Goal: Navigation & Orientation: Find specific page/section

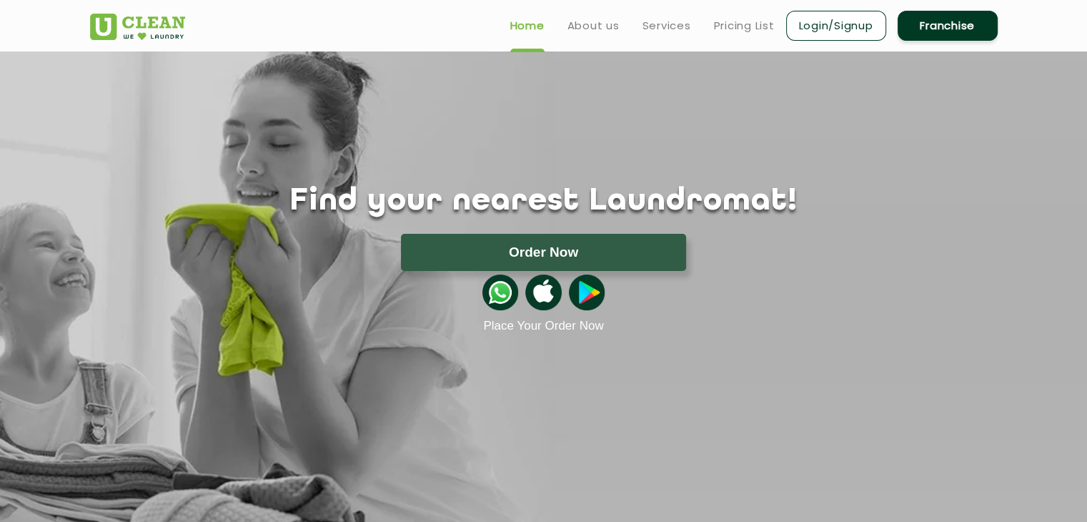
click at [848, 24] on link "Login/Signup" at bounding box center [836, 26] width 100 height 30
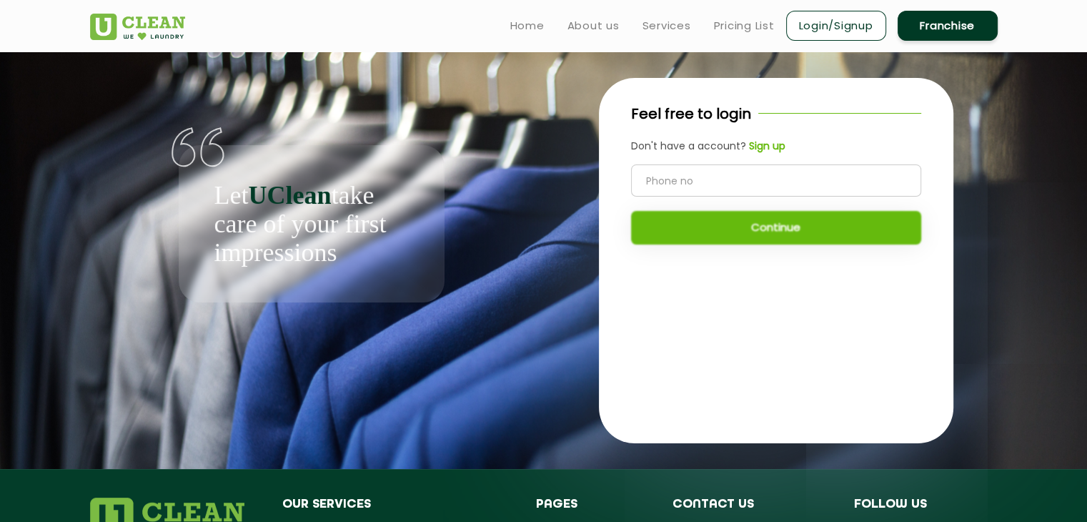
click at [705, 180] on input "tel" at bounding box center [776, 180] width 290 height 32
click at [772, 182] on input "tel" at bounding box center [776, 180] width 290 height 32
click at [680, 185] on input "tel" at bounding box center [776, 180] width 290 height 32
click at [680, 182] on input "tel" at bounding box center [776, 180] width 290 height 32
click at [532, 26] on link "Home" at bounding box center [527, 25] width 34 height 17
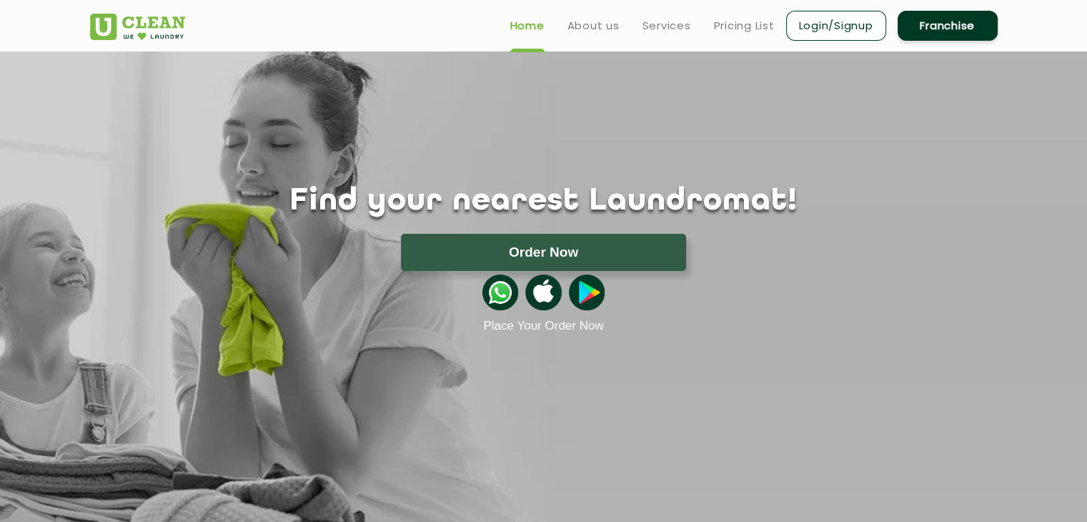
click at [838, 29] on link "Login/Signup" at bounding box center [836, 26] width 100 height 30
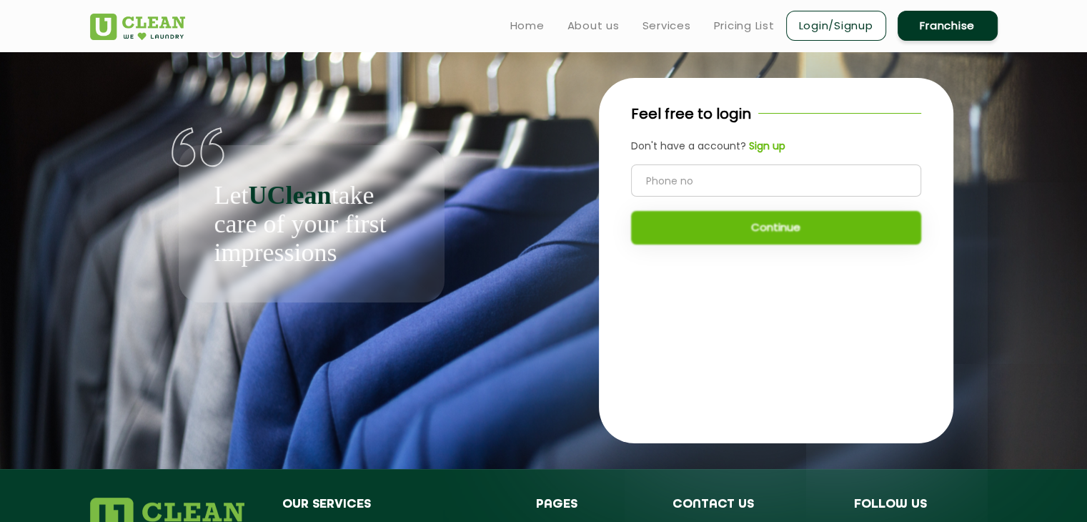
click at [662, 184] on input "tel" at bounding box center [776, 180] width 290 height 32
click at [531, 27] on link "Home" at bounding box center [527, 25] width 34 height 17
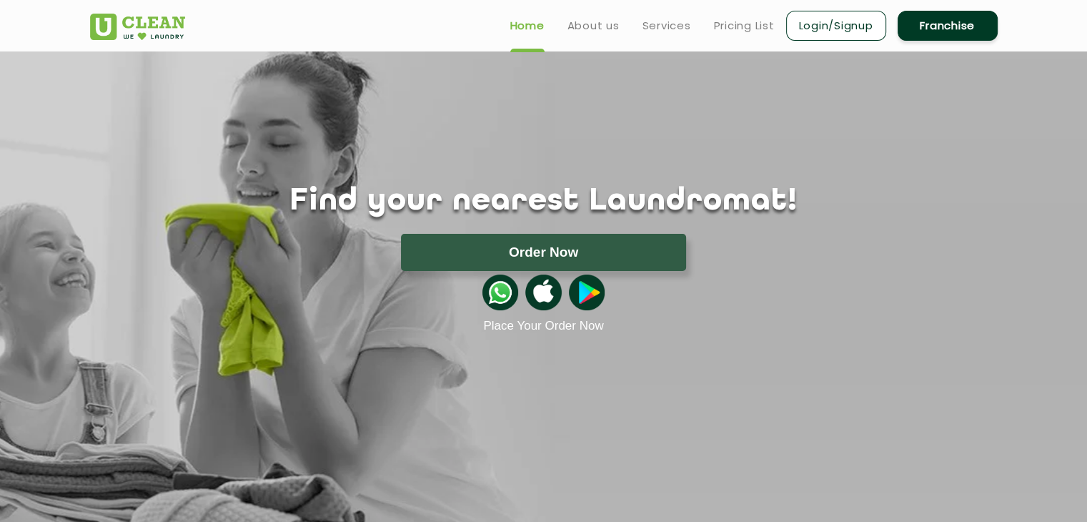
click at [848, 29] on link "Login/Signup" at bounding box center [836, 26] width 100 height 30
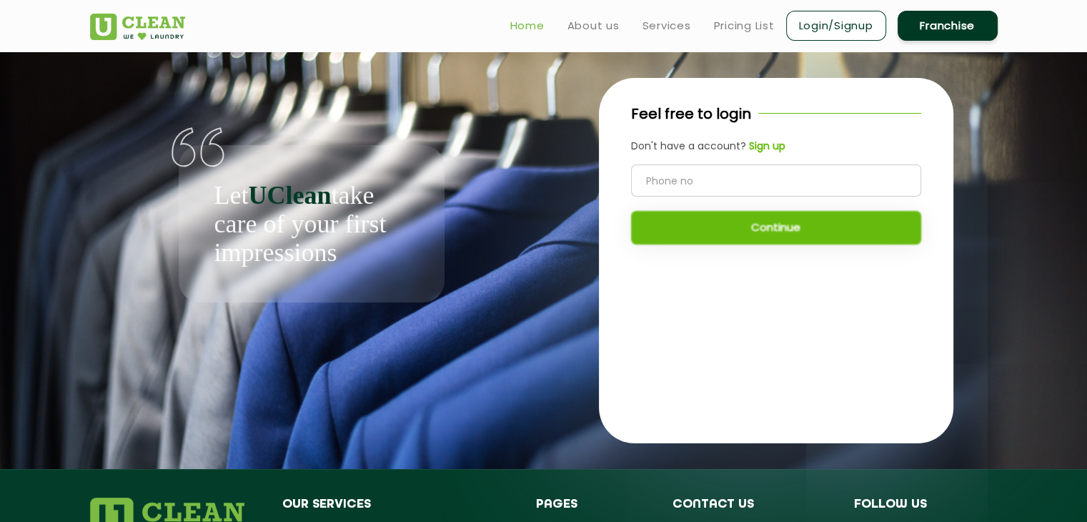
click at [522, 23] on link "Home" at bounding box center [527, 25] width 34 height 17
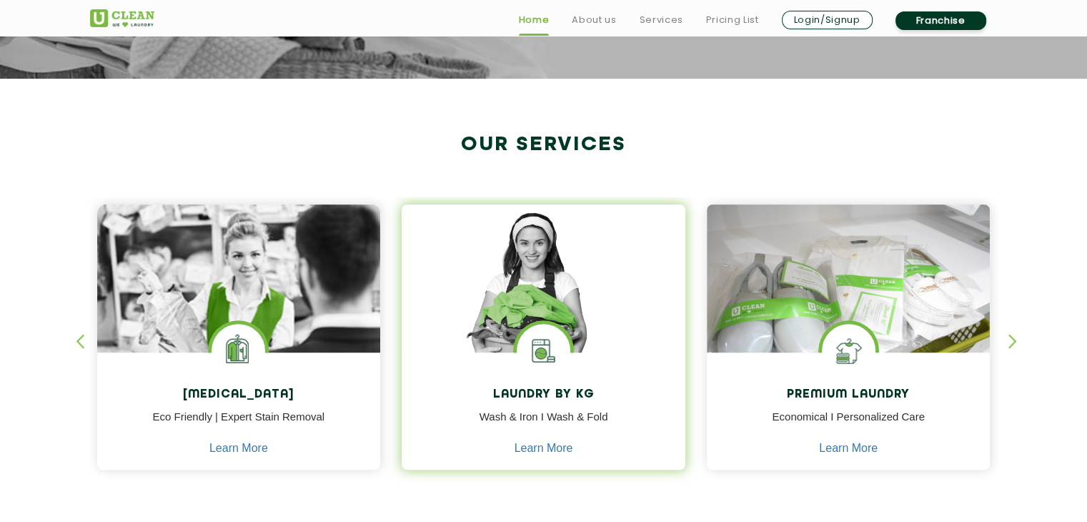
scroll to position [500, 0]
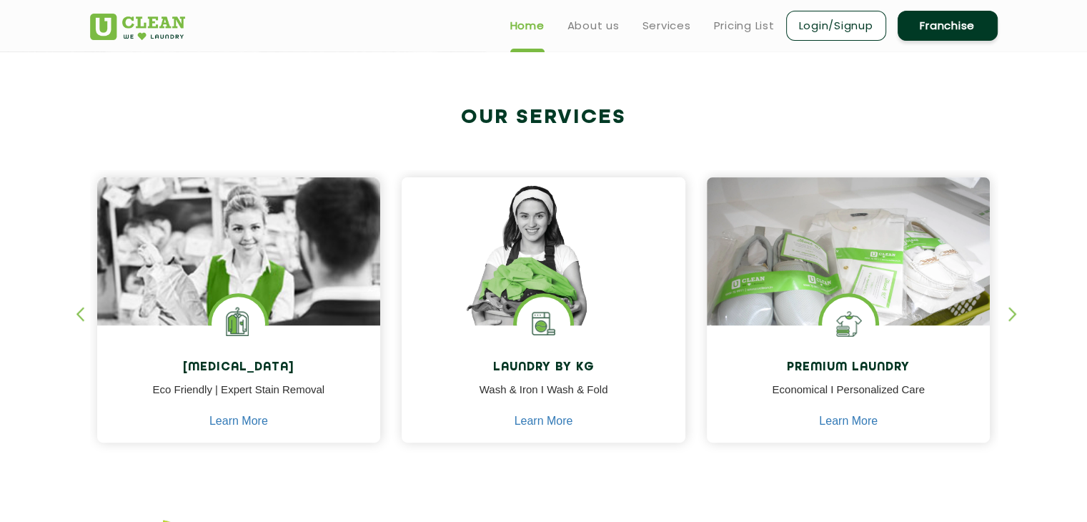
click at [1011, 308] on div "button" at bounding box center [1018, 326] width 21 height 39
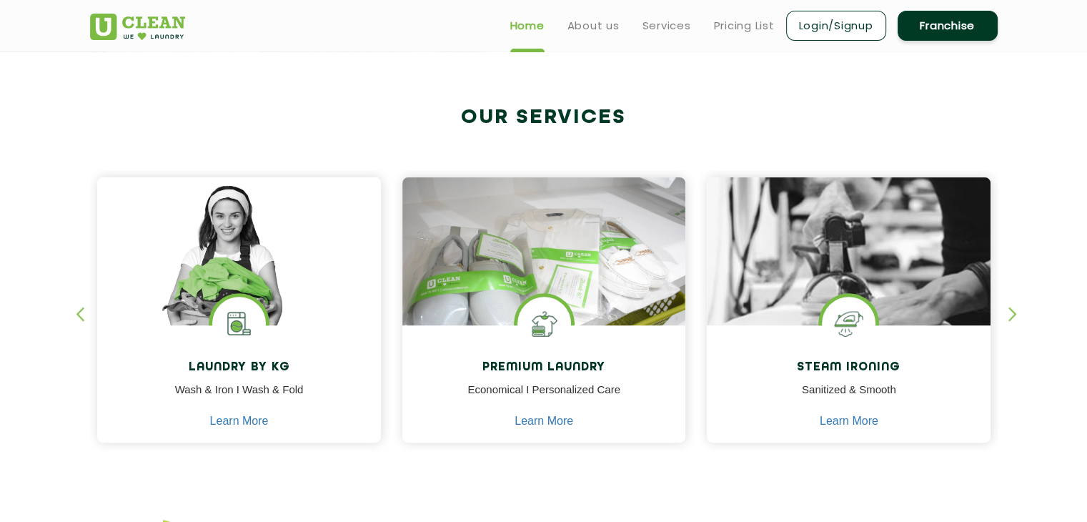
click at [1011, 308] on div "button" at bounding box center [1018, 326] width 21 height 39
click at [86, 317] on div "button" at bounding box center [86, 326] width 21 height 39
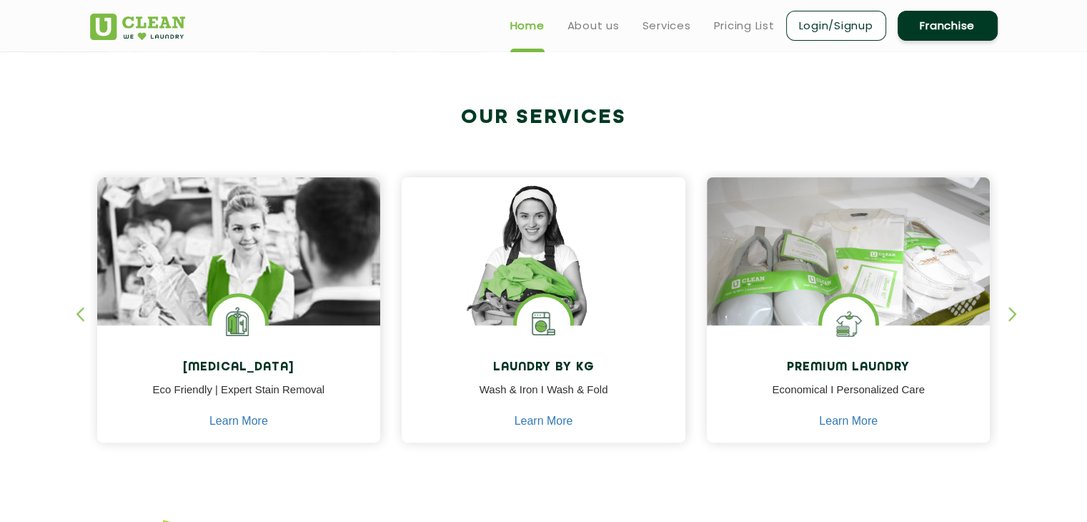
click at [852, 31] on link "Login/Signup" at bounding box center [836, 26] width 100 height 30
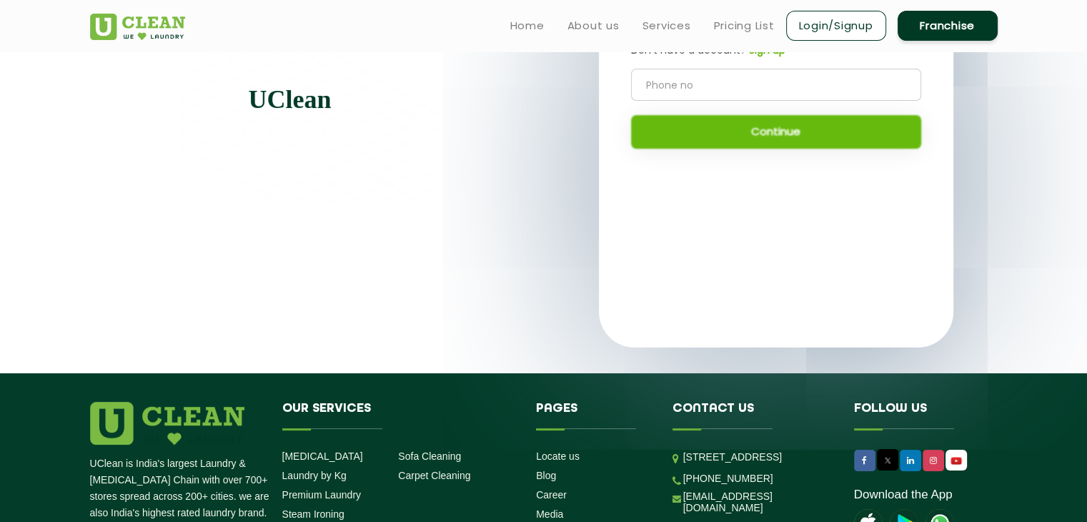
scroll to position [76, 0]
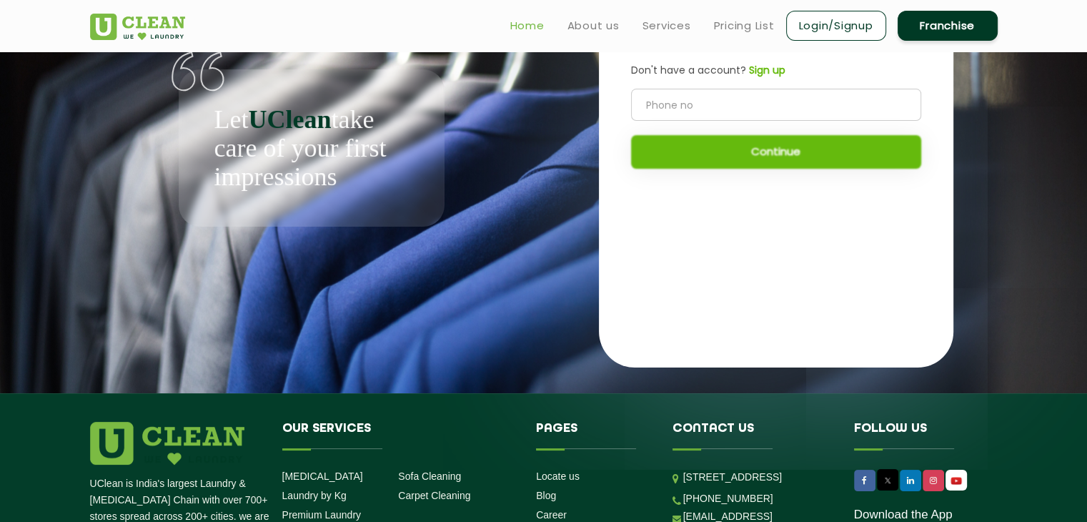
click at [537, 26] on link "Home" at bounding box center [527, 25] width 34 height 17
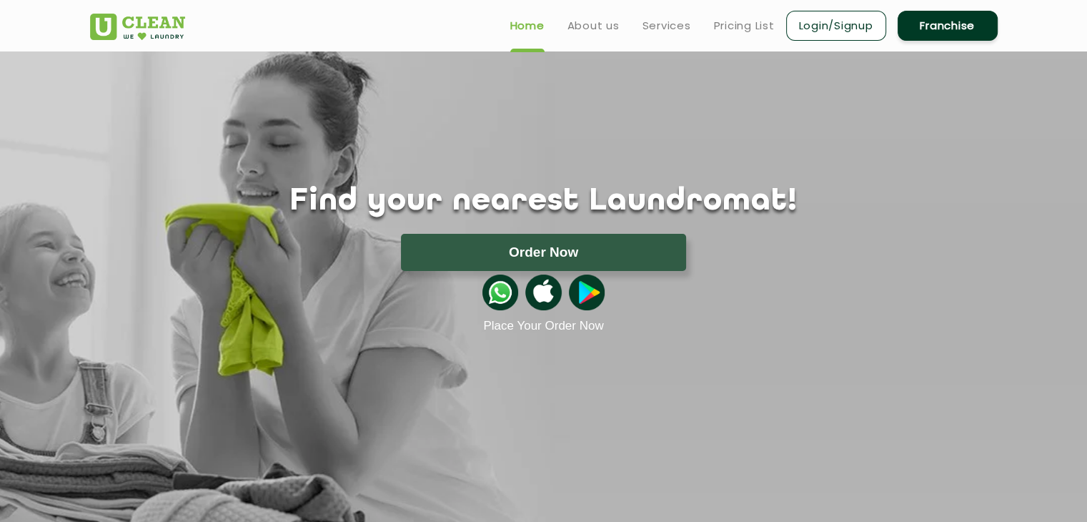
click at [841, 26] on link "Login/Signup" at bounding box center [836, 26] width 100 height 30
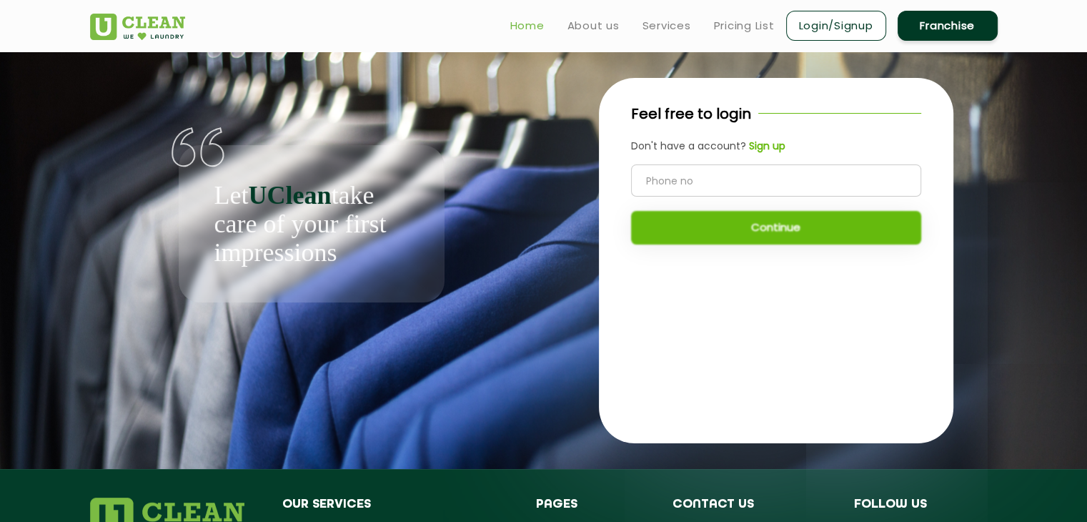
click at [524, 24] on link "Home" at bounding box center [527, 25] width 34 height 17
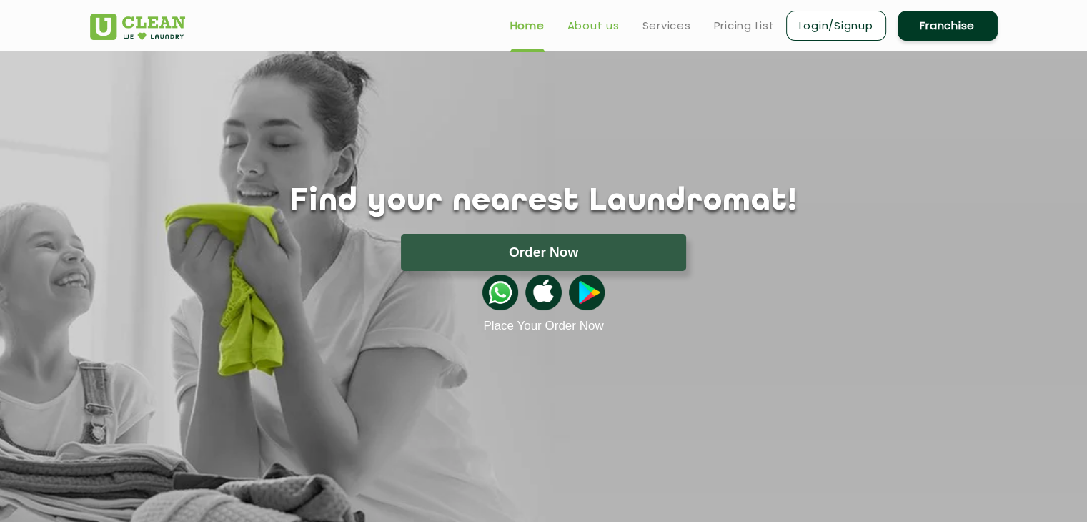
click at [608, 22] on link "About us" at bounding box center [593, 25] width 52 height 17
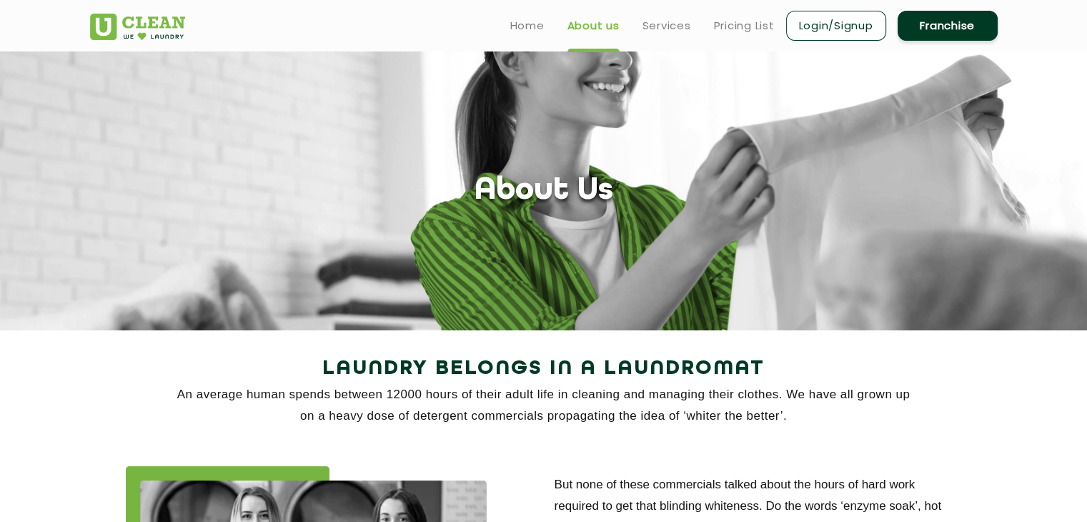
click at [822, 30] on link "Login/Signup" at bounding box center [836, 26] width 100 height 30
